Goal: Use online tool/utility: Utilize a website feature to perform a specific function

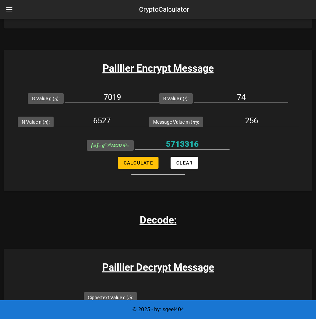
scroll to position [475, 0]
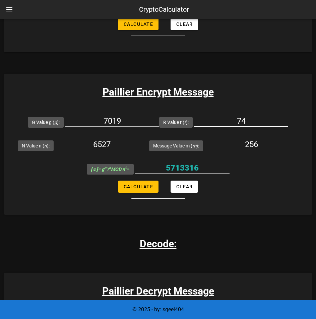
click at [245, 117] on input "74" at bounding box center [241, 120] width 94 height 11
type input "75"
click at [250, 143] on input "256" at bounding box center [251, 144] width 94 height 11
type input "16"
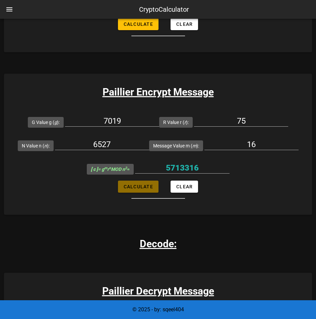
click at [133, 184] on span "Calculate" at bounding box center [138, 186] width 30 height 5
type input "35730009"
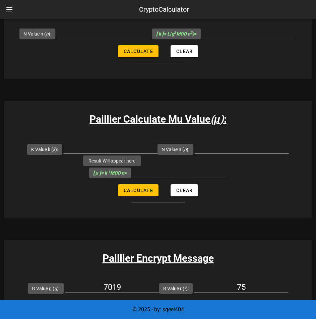
scroll to position [308, 0]
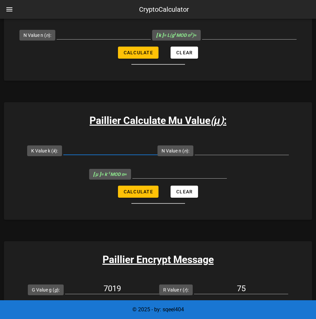
click at [96, 154] on input "K Value k ( k ):" at bounding box center [110, 149] width 94 height 11
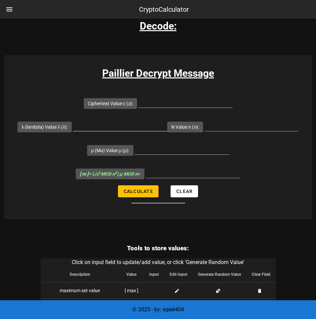
scroll to position [670, 0]
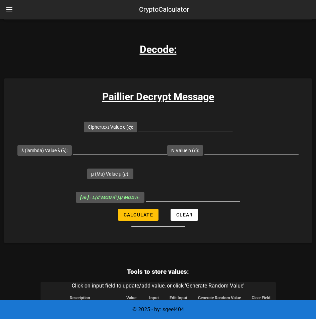
click at [150, 125] on input "Ciphertext Value c ( c ):" at bounding box center [185, 125] width 94 height 11
click at [174, 129] on input "Ciphertext Value c ( c ):" at bounding box center [185, 125] width 94 height 11
paste input "35730009"
type input "35730009"
drag, startPoint x: 134, startPoint y: 150, endPoint x: 88, endPoint y: 145, distance: 45.5
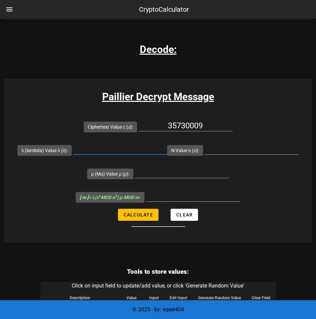
click at [133, 150] on input "λ (lambda) Value λ ( λ ):" at bounding box center [120, 149] width 94 height 11
paste input "3180"
type input "3180"
click at [221, 148] on input "N Value n ( n ):" at bounding box center [251, 149] width 94 height 11
paste input "6145"
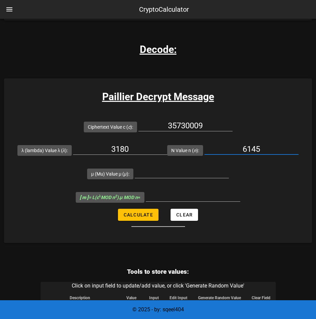
drag, startPoint x: 236, startPoint y: 150, endPoint x: 210, endPoint y: 150, distance: 26.1
click at [210, 150] on input "6145" at bounding box center [251, 149] width 94 height 11
paste input "text"
drag, startPoint x: 239, startPoint y: 146, endPoint x: 273, endPoint y: 149, distance: 34.6
click at [273, 149] on input "6145" at bounding box center [251, 149] width 94 height 11
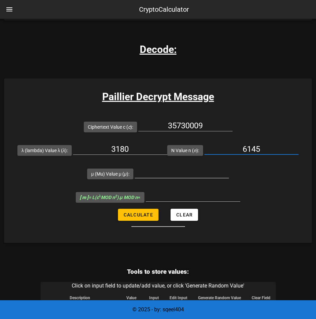
type input "6145"
drag, startPoint x: 189, startPoint y: 169, endPoint x: 192, endPoint y: 167, distance: 3.4
click at [189, 169] on input "μ (Mu) Value μ ( μ ):" at bounding box center [182, 172] width 94 height 11
paste input "6145"
type input "6145"
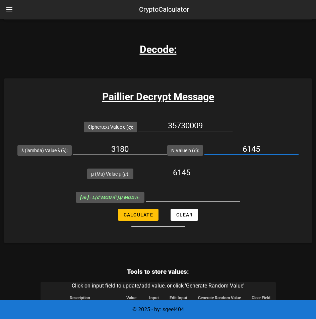
drag, startPoint x: 250, startPoint y: 151, endPoint x: 201, endPoint y: 160, distance: 49.8
click at [201, 160] on div "N Value n ( n ): 6145" at bounding box center [232, 149] width 131 height 23
click at [253, 154] on div at bounding box center [251, 149] width 94 height 11
paste input "6527"
type input "6527"
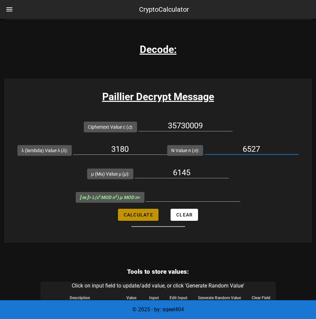
drag, startPoint x: 147, startPoint y: 217, endPoint x: 144, endPoint y: 215, distance: 3.6
click at [147, 217] on span "Calculate" at bounding box center [138, 214] width 30 height 5
type input "16"
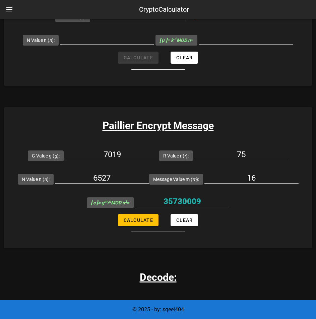
scroll to position [435, 0]
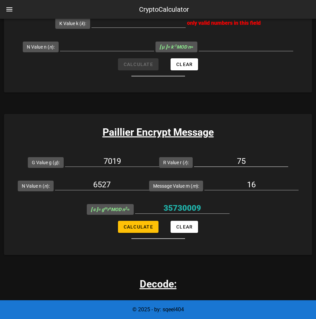
click at [240, 161] on input "75" at bounding box center [241, 161] width 94 height 11
click at [250, 160] on input "75" at bounding box center [241, 161] width 94 height 11
type input "76"
click at [136, 229] on span "Calculate" at bounding box center [138, 226] width 30 height 5
type input "22037180"
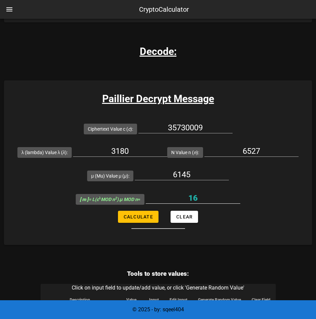
scroll to position [670, 0]
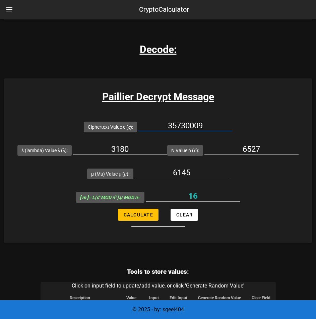
click at [180, 127] on input "35730009" at bounding box center [185, 125] width 94 height 11
paste input "22037180"
type input "22037180"
click at [151, 216] on span "Calculate" at bounding box center [138, 214] width 30 height 5
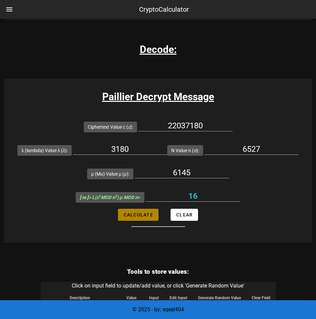
type input "16"
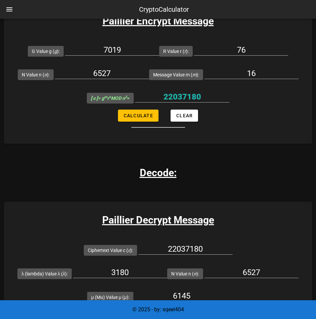
scroll to position [502, 0]
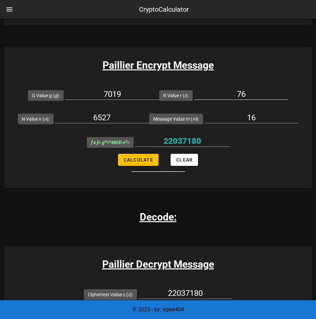
click at [246, 94] on input "76" at bounding box center [241, 94] width 94 height 11
type input "77"
click at [149, 158] on span "Calculate" at bounding box center [138, 159] width 30 height 5
type input "30448834"
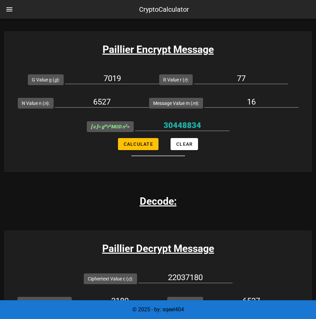
scroll to position [670, 0]
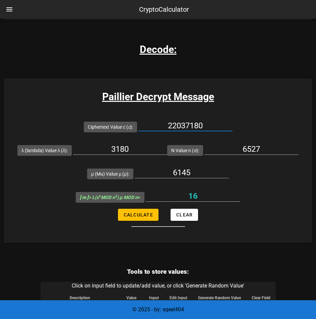
click at [188, 122] on input "22037180" at bounding box center [185, 125] width 94 height 11
paste input "30448834"
type input "30448834"
click at [131, 217] on span "Calculate" at bounding box center [138, 214] width 30 height 5
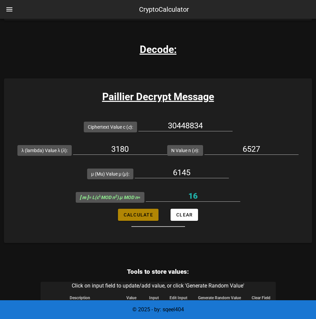
type input "16"
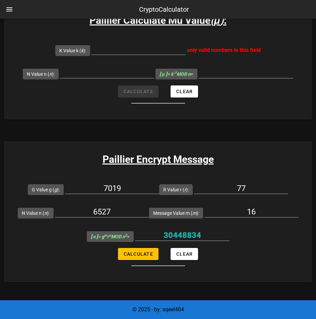
scroll to position [402, 0]
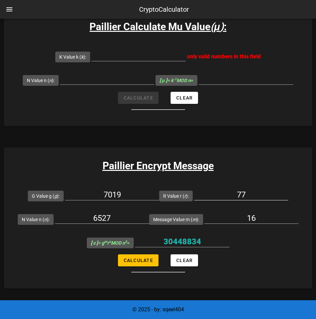
click at [257, 196] on input "77" at bounding box center [241, 194] width 94 height 11
type input "75"
click at [129, 260] on span "Calculate" at bounding box center [138, 259] width 30 height 5
type input "35730009"
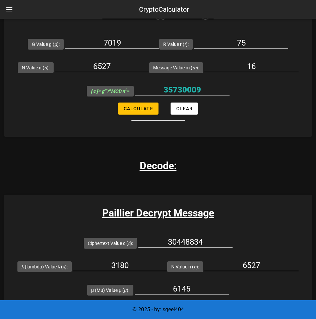
scroll to position [636, 0]
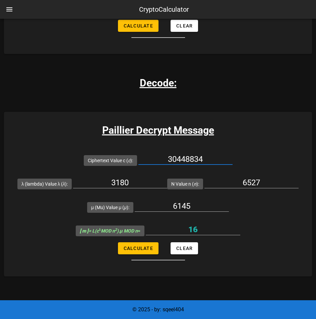
click at [184, 158] on input "30448834" at bounding box center [185, 159] width 94 height 11
click at [184, 161] on input "30448834" at bounding box center [185, 159] width 94 height 11
click at [183, 161] on input "30448834" at bounding box center [185, 159] width 94 height 11
paste input "5730009"
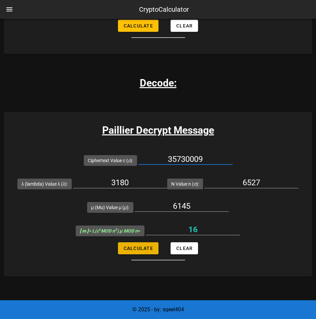
type input "35730009"
click at [135, 250] on span "Calculate" at bounding box center [138, 247] width 30 height 5
type input "16"
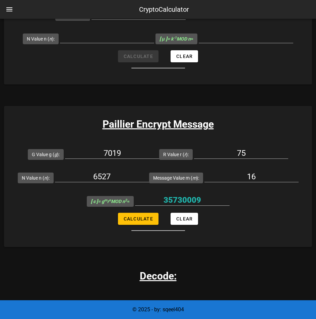
scroll to position [435, 0]
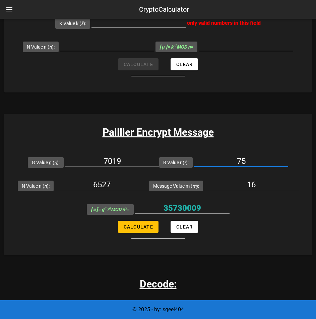
click at [247, 162] on input "75" at bounding box center [241, 161] width 94 height 11
type input "78"
drag, startPoint x: 265, startPoint y: 179, endPoint x: 262, endPoint y: 180, distance: 3.4
click at [264, 179] on div "16" at bounding box center [251, 186] width 94 height 22
drag, startPoint x: 260, startPoint y: 181, endPoint x: 249, endPoint y: 184, distance: 11.4
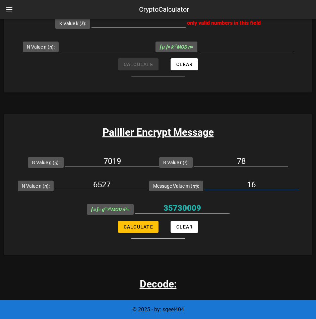
click at [249, 184] on input "16" at bounding box center [251, 184] width 94 height 11
type input "1"
click at [221, 191] on div at bounding box center [251, 188] width 94 height 18
click at [230, 184] on input "Message Value m ( m ):" at bounding box center [251, 184] width 94 height 11
type input "1"
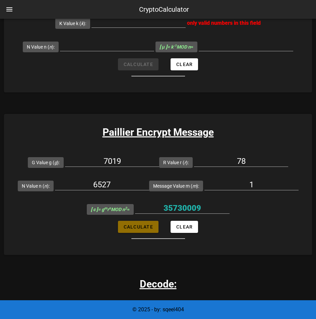
click at [133, 224] on span "Calculate" at bounding box center [138, 226] width 30 height 5
type input "35591"
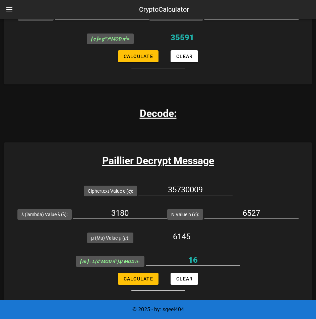
scroll to position [636, 0]
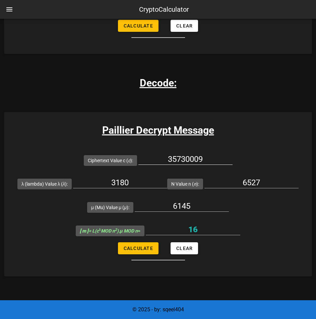
click at [190, 158] on input "35730009" at bounding box center [185, 159] width 94 height 11
paste input "591"
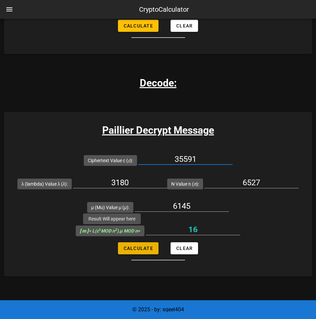
type input "35591"
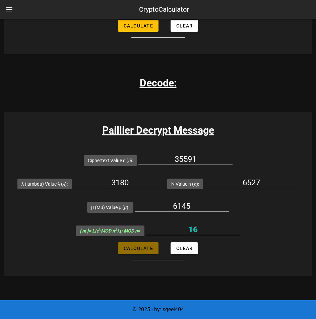
click at [131, 249] on span "Calculate" at bounding box center [138, 247] width 30 height 5
type input "1"
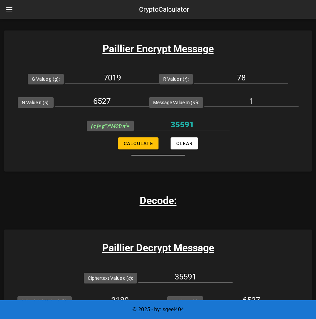
scroll to position [469, 0]
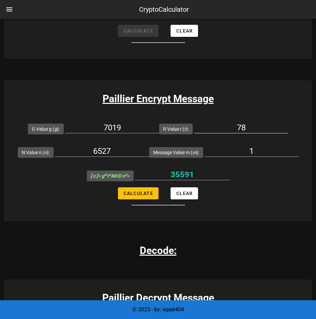
click at [247, 122] on div "78" at bounding box center [241, 129] width 94 height 22
click at [243, 131] on input "78" at bounding box center [241, 127] width 94 height 11
type input "79"
click at [128, 195] on span "Calculate" at bounding box center [138, 192] width 30 height 5
type input "31639803"
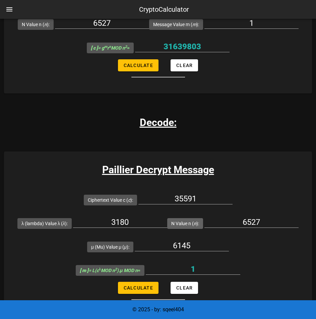
scroll to position [670, 0]
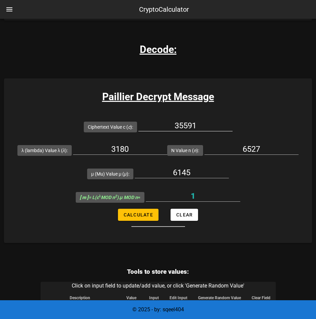
click at [196, 126] on input "35591" at bounding box center [185, 125] width 94 height 11
paste input "1639803"
type input "31639803"
click at [142, 216] on span "Calculate" at bounding box center [138, 214] width 30 height 5
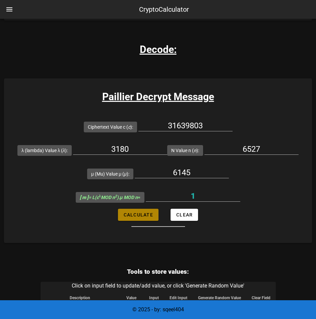
type input "1"
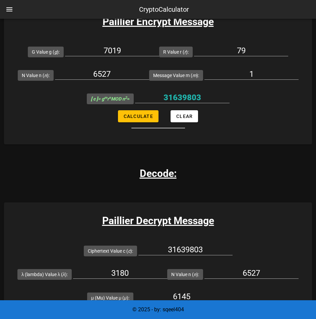
scroll to position [536, 0]
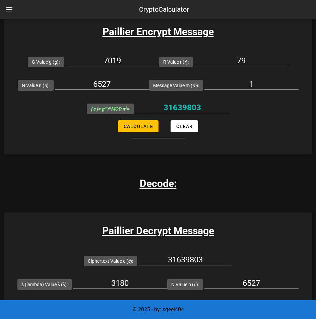
click at [240, 57] on input "79" at bounding box center [241, 60] width 94 height 11
type input "9"
type input "80"
click at [127, 130] on button "Calculate" at bounding box center [138, 126] width 41 height 12
type input "28502453"
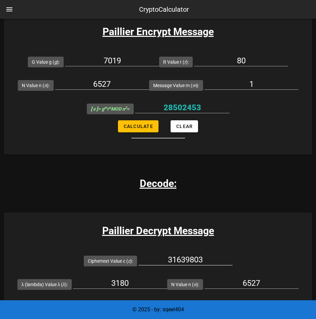
click at [182, 257] on input "31639803" at bounding box center [185, 259] width 94 height 11
paste input "2850245"
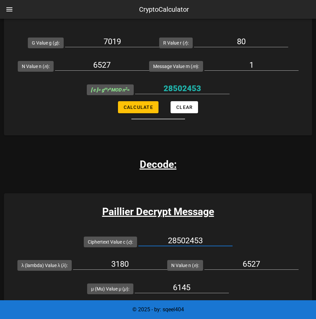
scroll to position [636, 0]
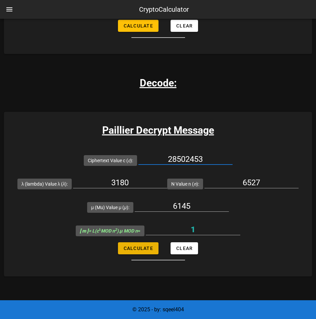
type input "28502453"
click at [145, 245] on span "Calculate" at bounding box center [138, 247] width 30 height 5
type input "1"
